Goal: Information Seeking & Learning: Check status

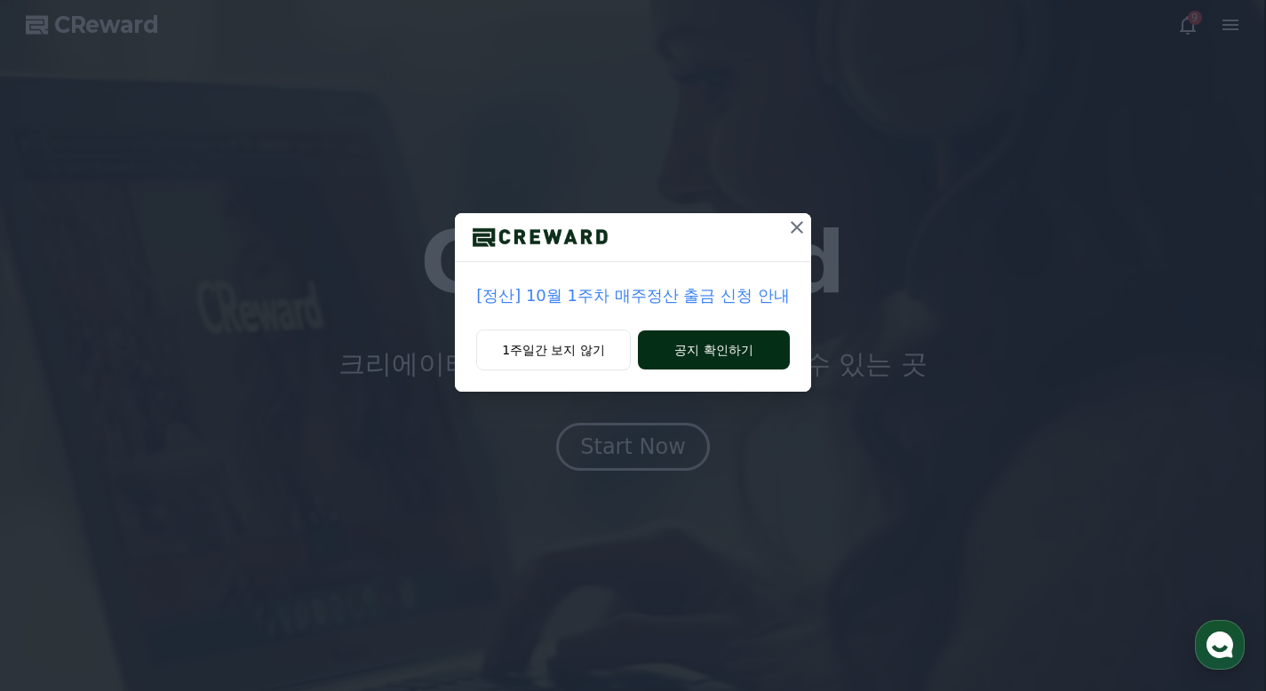
click at [697, 347] on button "공지 확인하기" at bounding box center [714, 349] width 152 height 39
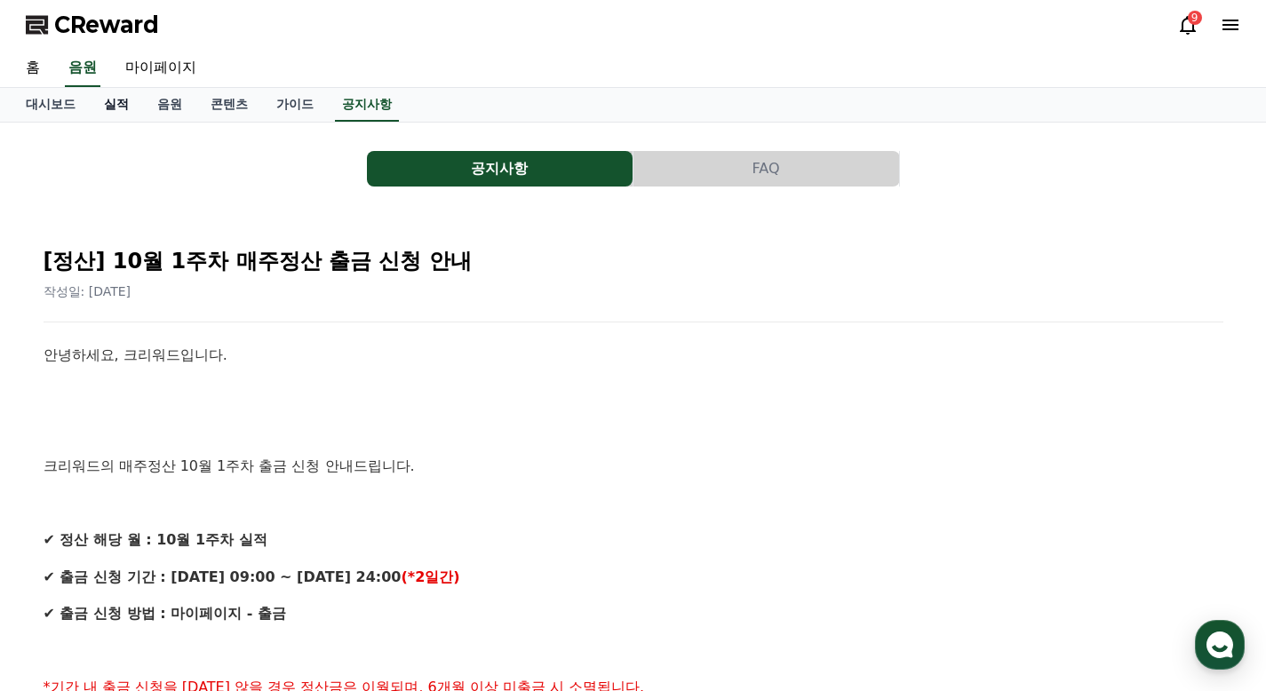
click at [96, 107] on link "실적" at bounding box center [116, 105] width 53 height 34
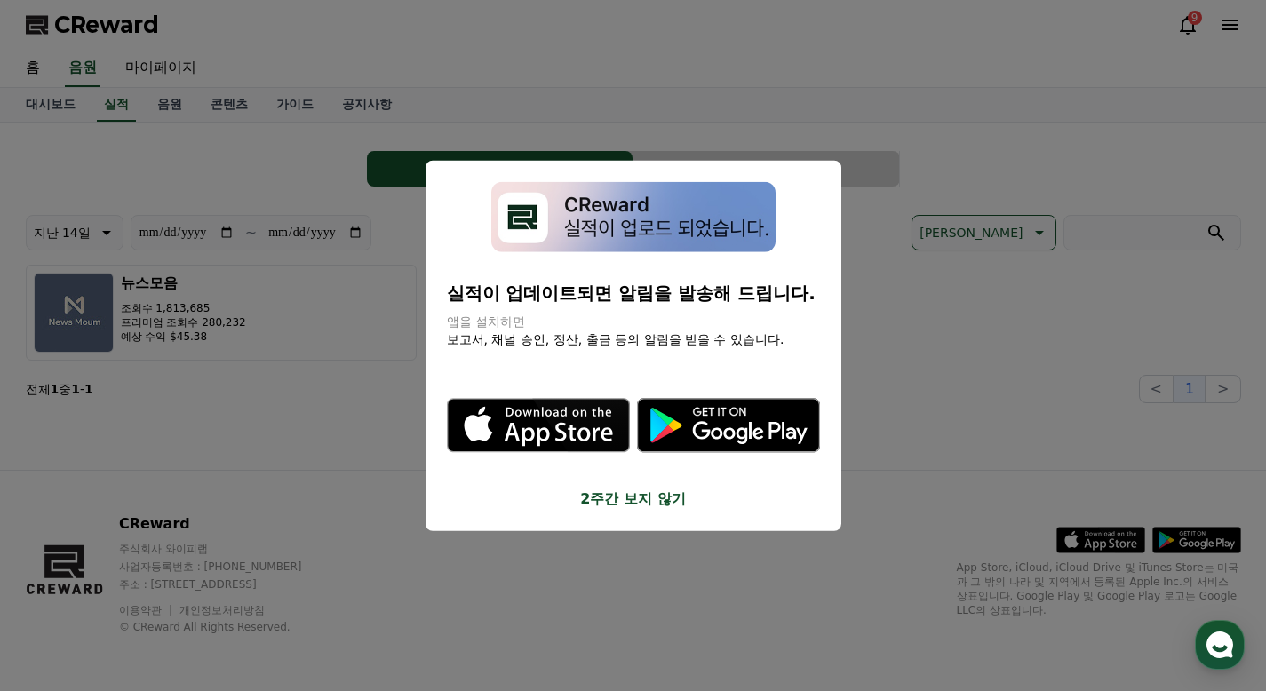
click at [283, 235] on button "close modal" at bounding box center [633, 345] width 1266 height 691
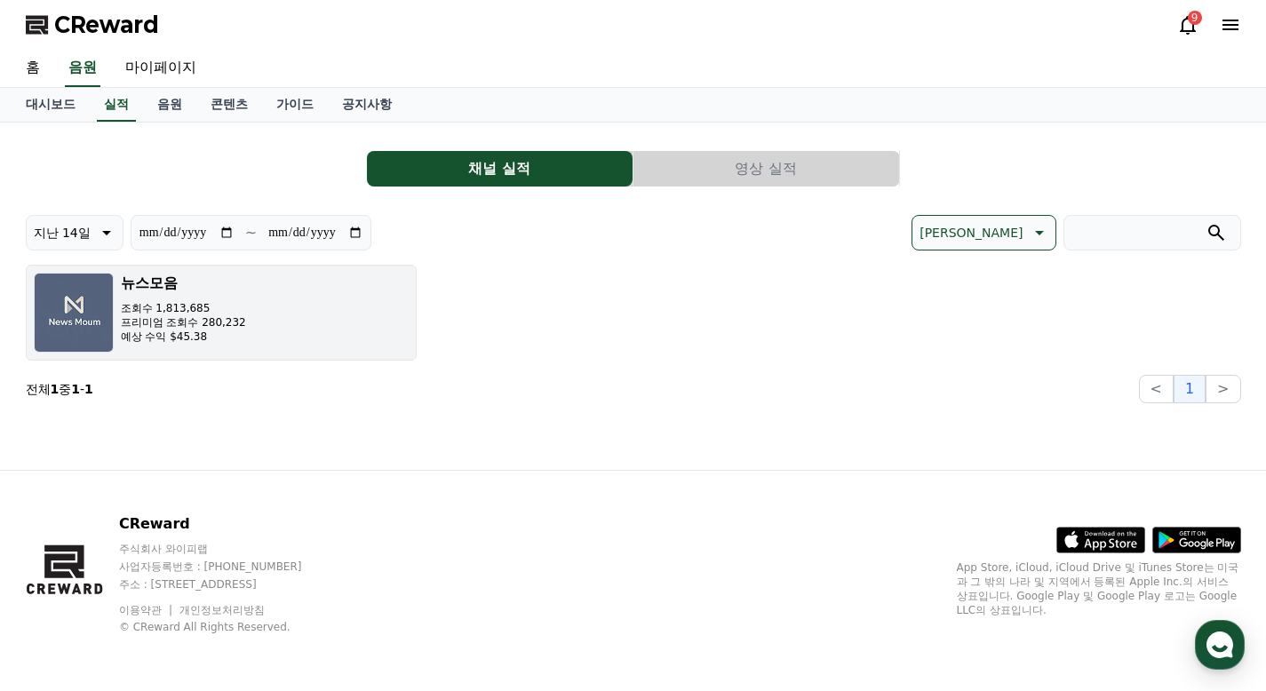
click at [253, 324] on button "뉴스모음 조회수 1,813,685 프리미엄 조회수 280,232 예상 수익 $45.38" at bounding box center [221, 313] width 391 height 96
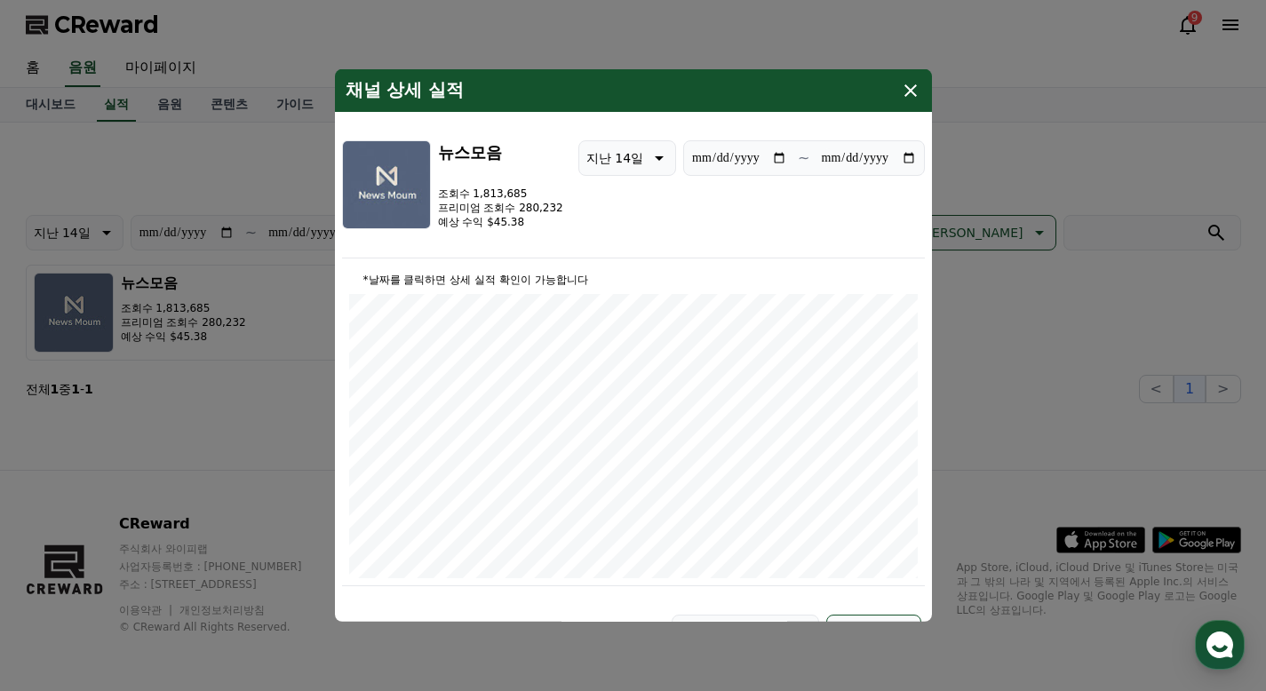
click at [913, 95] on icon "modal" at bounding box center [910, 90] width 21 height 21
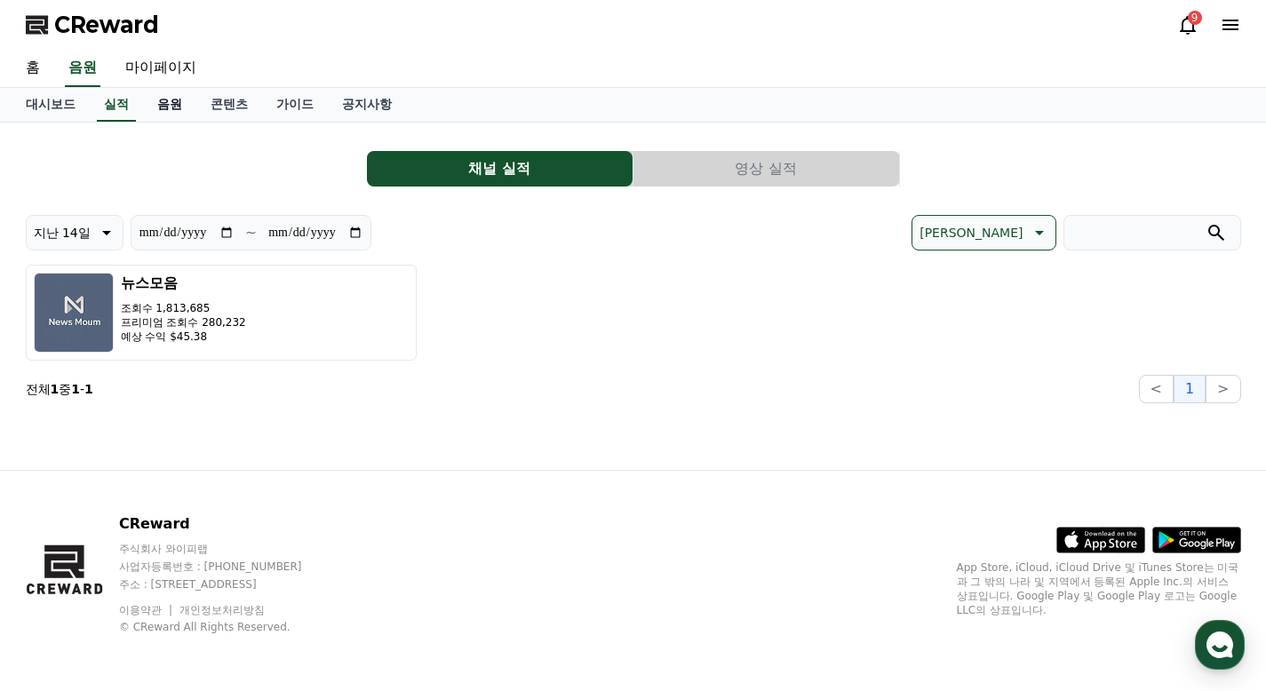
click at [155, 106] on link "음원" at bounding box center [169, 105] width 53 height 34
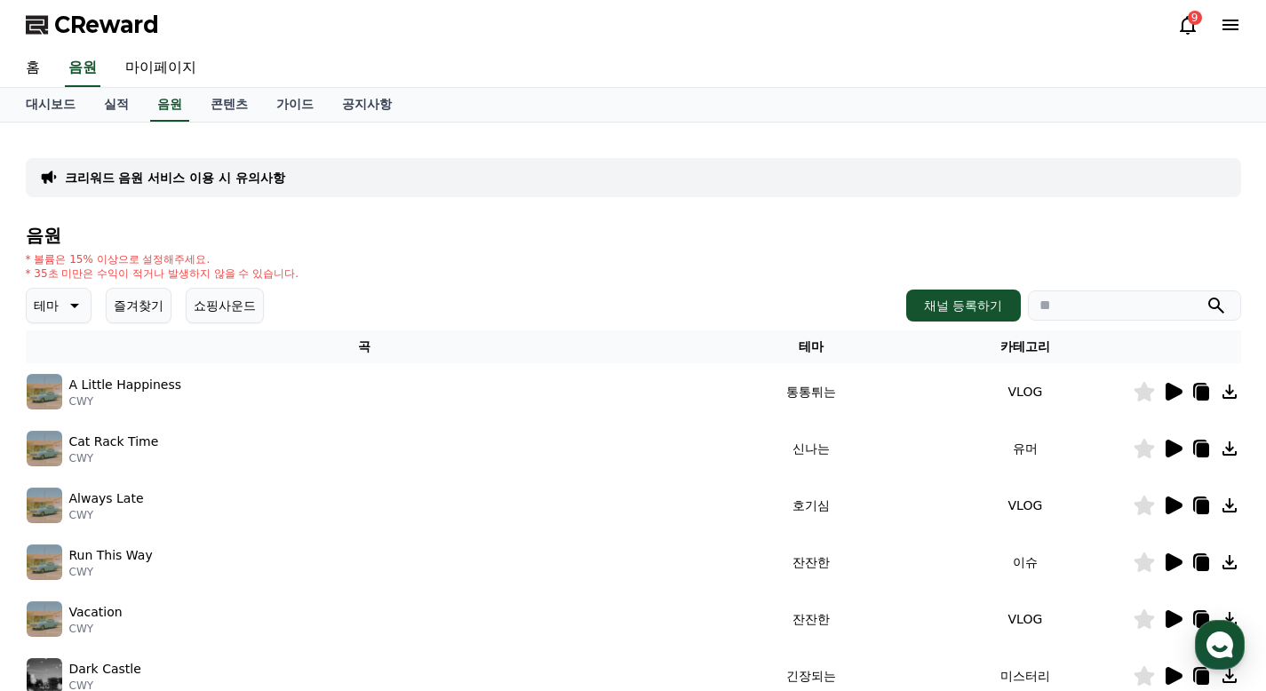
click at [1169, 394] on icon at bounding box center [1173, 392] width 17 height 18
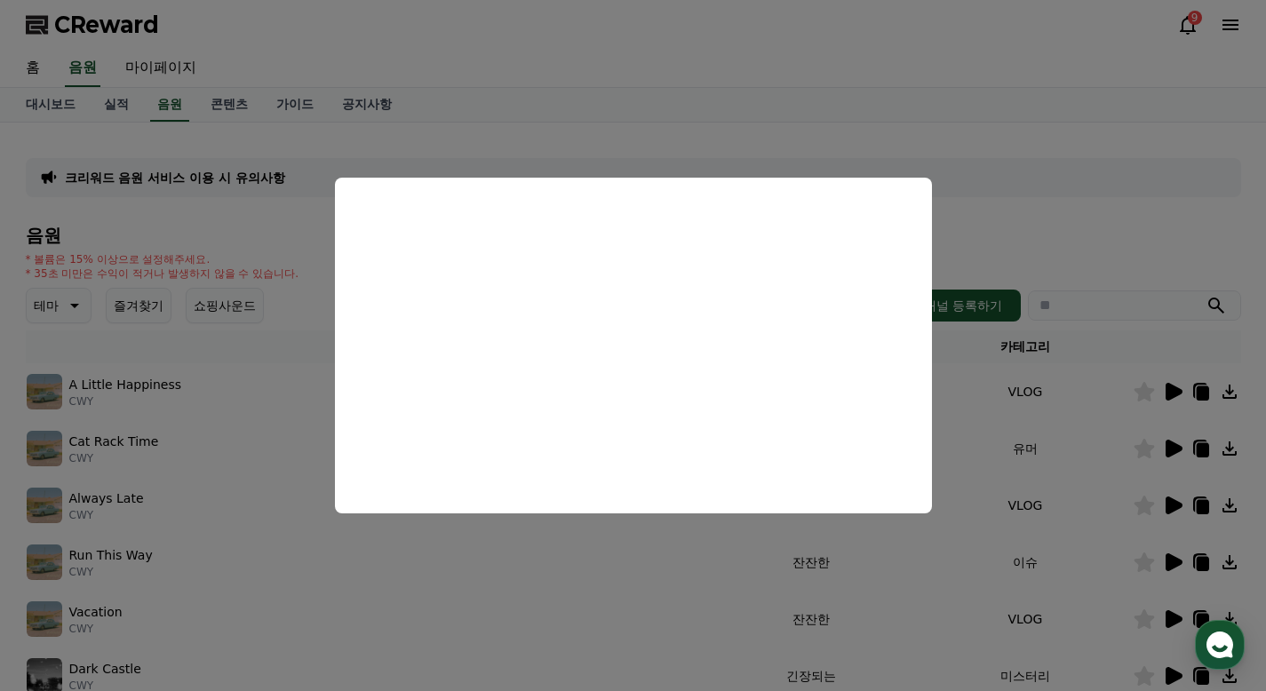
click at [1052, 219] on button "close modal" at bounding box center [633, 345] width 1266 height 691
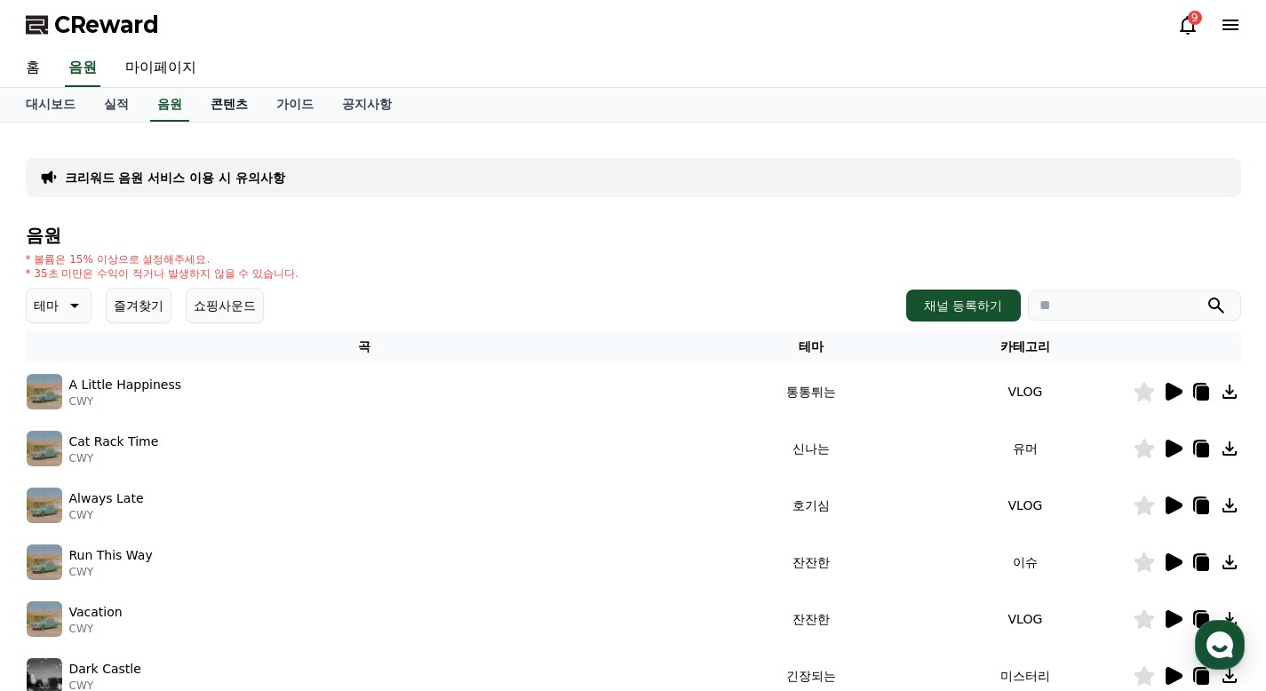
click at [211, 99] on link "콘텐츠" at bounding box center [229, 105] width 66 height 34
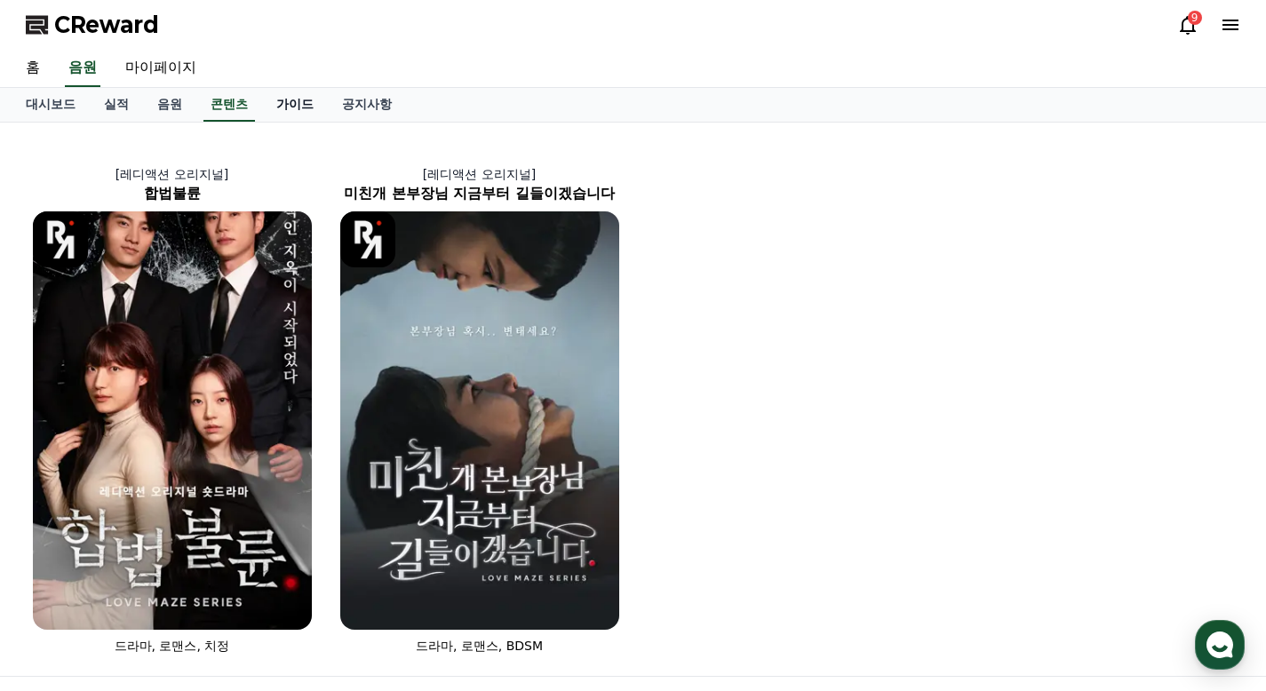
click at [266, 96] on link "가이드" at bounding box center [295, 105] width 66 height 34
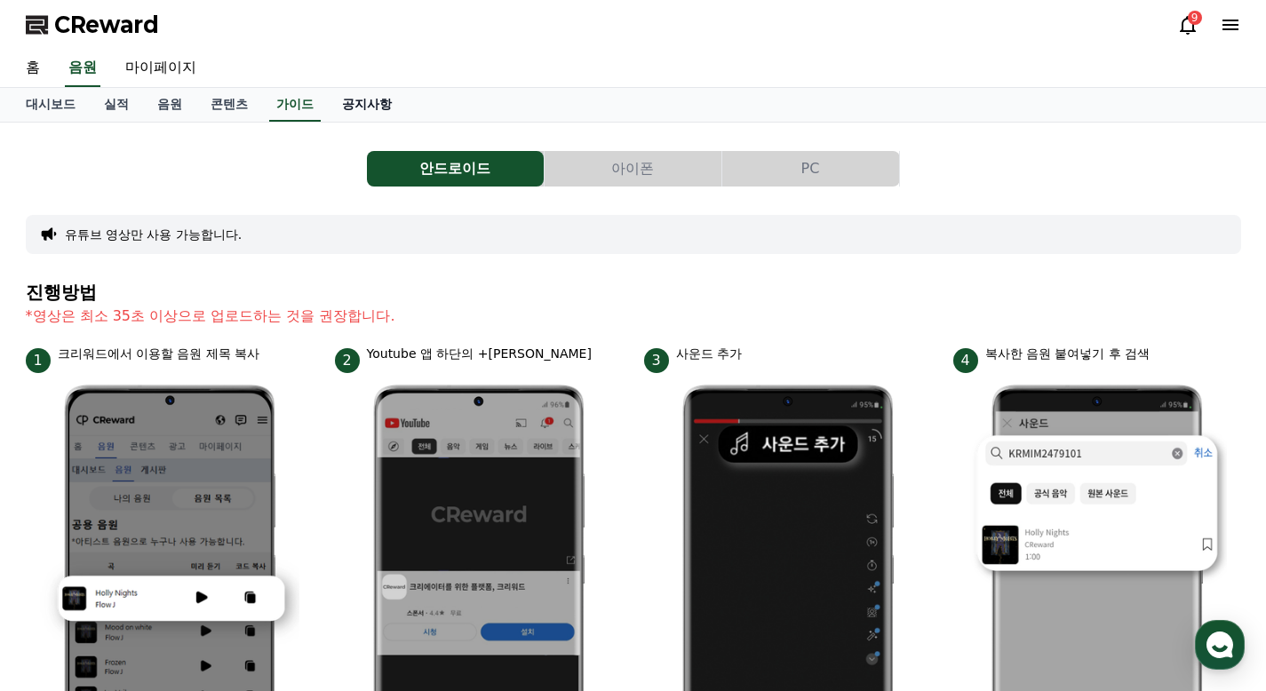
click at [340, 107] on link "공지사항" at bounding box center [367, 105] width 78 height 34
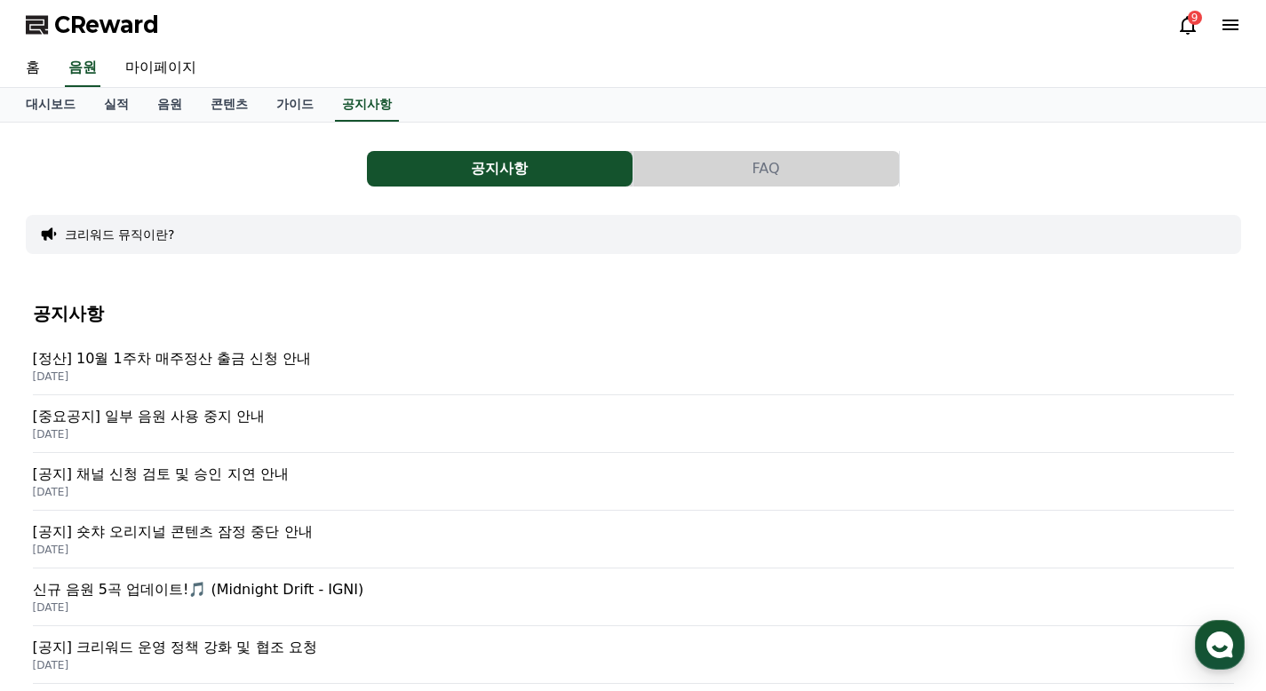
click at [247, 354] on p "[정산] 10월 1주차 매주정산 출금 신청 안내" at bounding box center [633, 358] width 1201 height 21
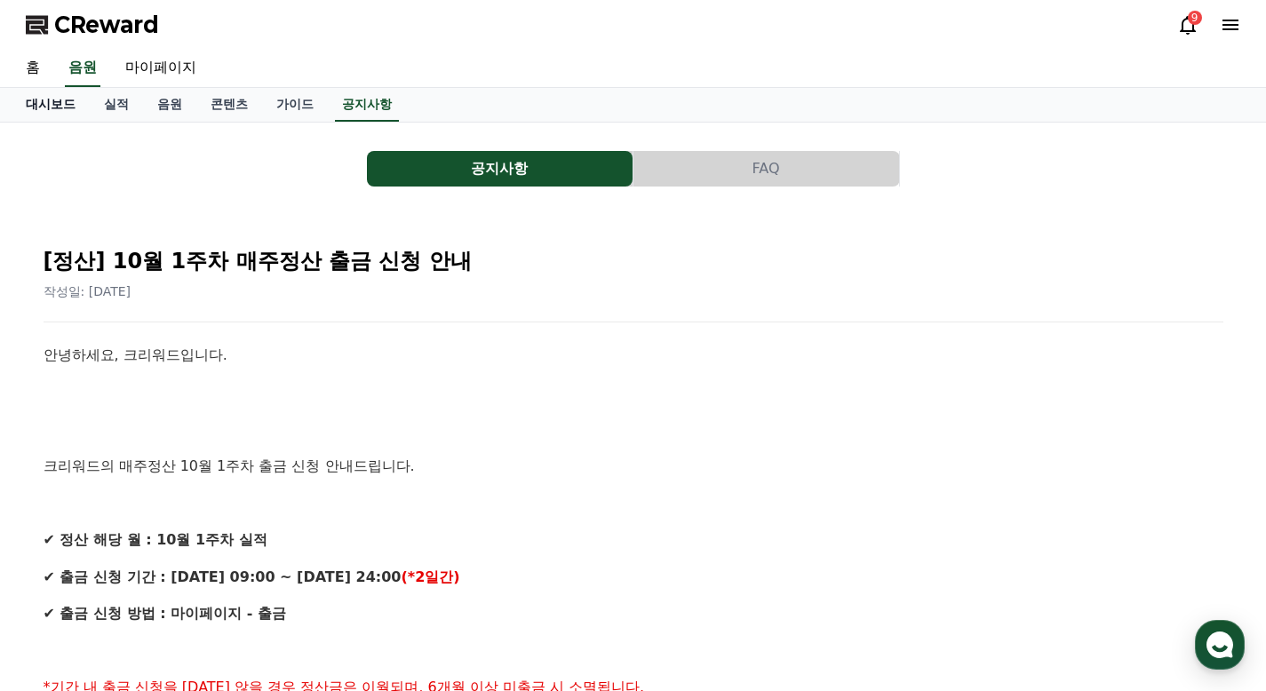
click at [45, 99] on link "대시보드" at bounding box center [51, 105] width 78 height 34
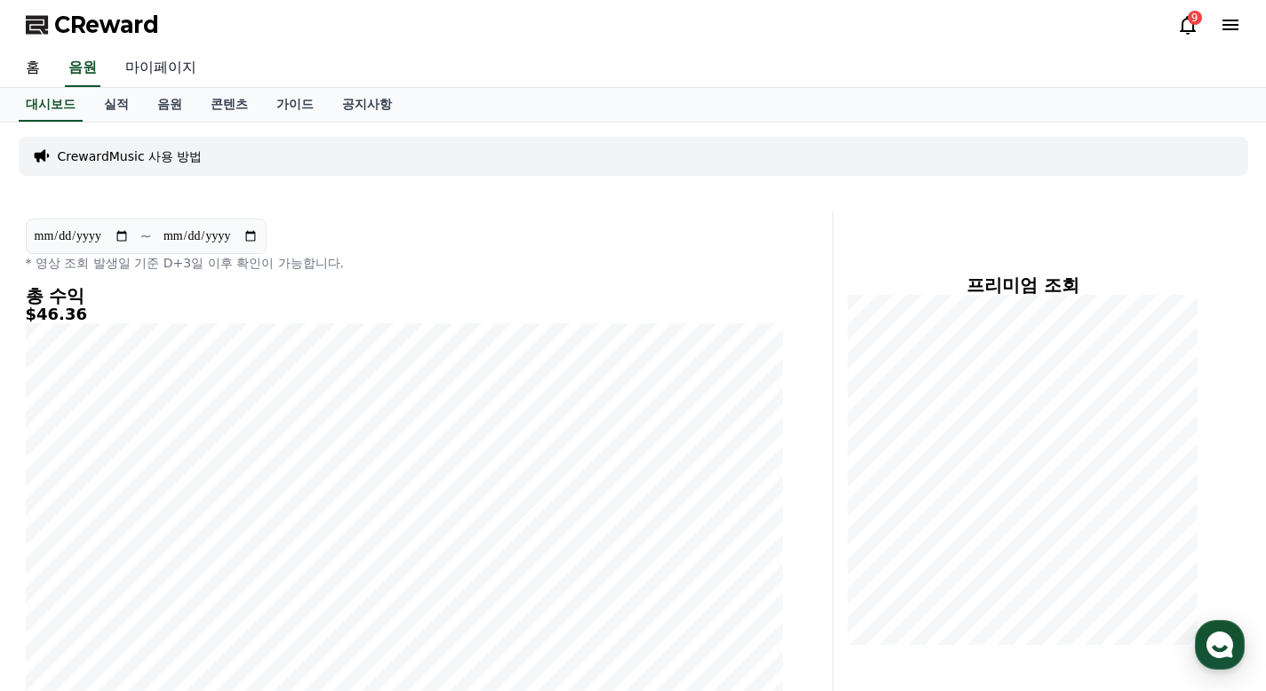
click at [136, 71] on link "마이페이지" at bounding box center [160, 68] width 99 height 37
select select "**********"
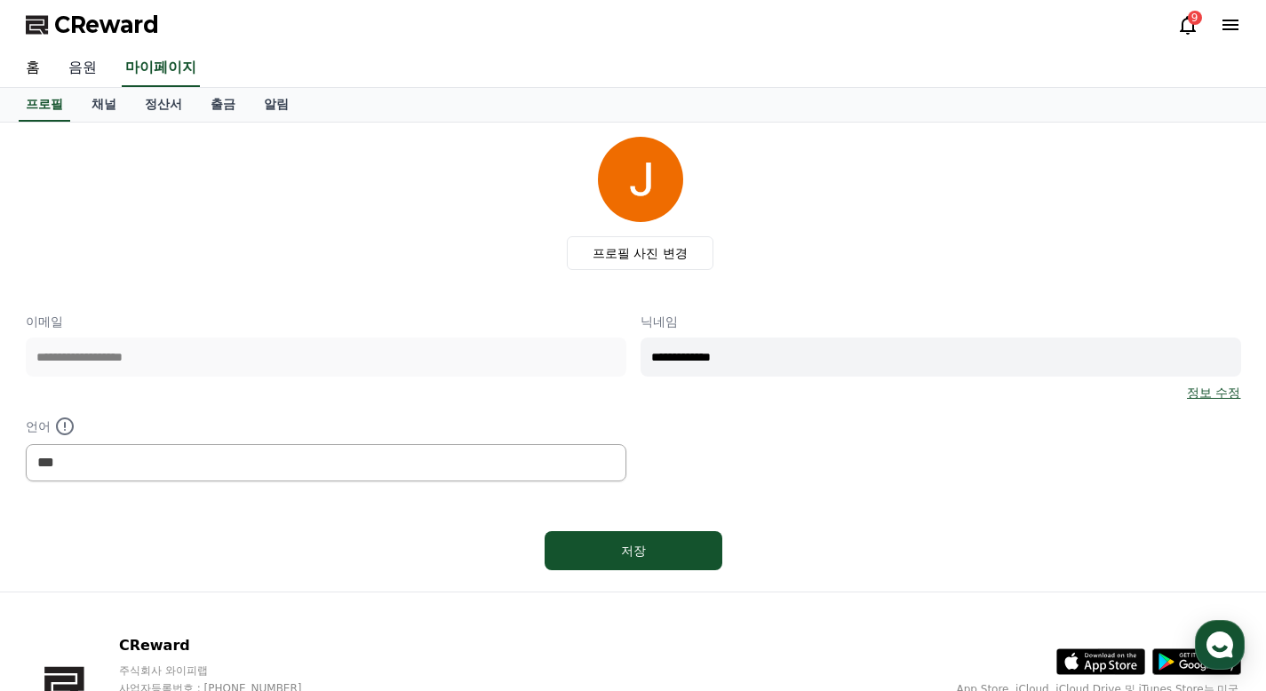
click at [86, 67] on link "음원" at bounding box center [82, 68] width 57 height 37
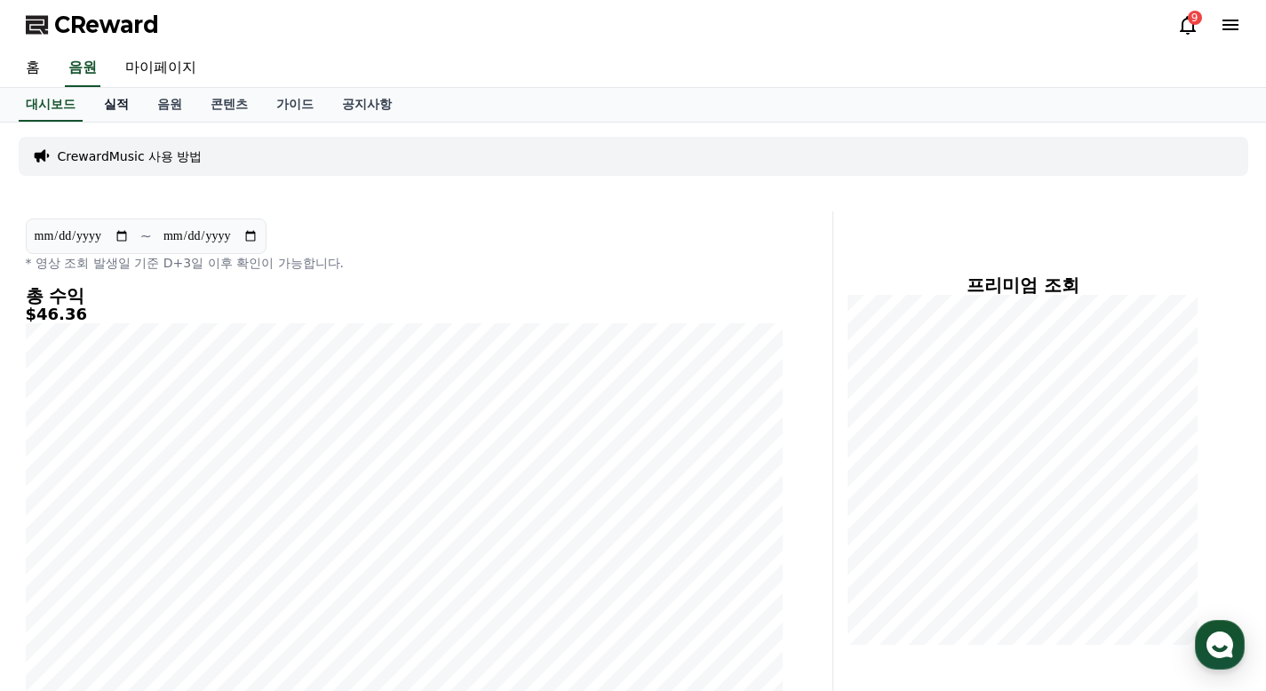
click at [107, 103] on link "실적" at bounding box center [116, 105] width 53 height 34
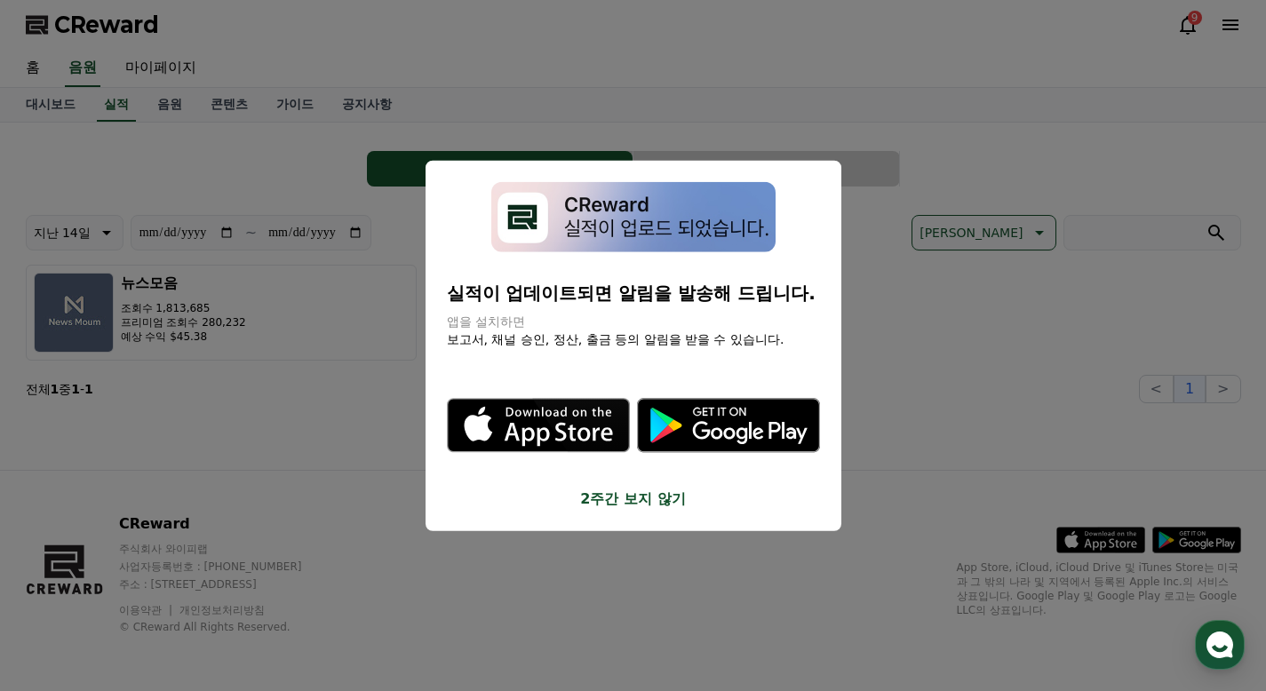
click at [38, 68] on button "close modal" at bounding box center [633, 345] width 1266 height 691
